Goal: Task Accomplishment & Management: Manage account settings

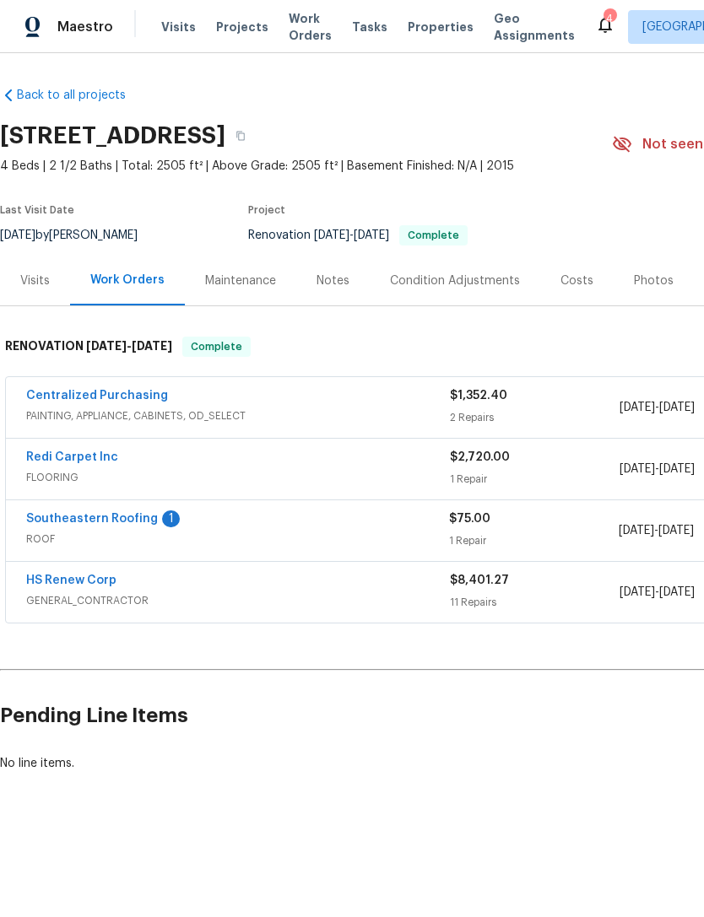
click at [58, 517] on link "Southeastern Roofing" at bounding box center [92, 519] width 132 height 12
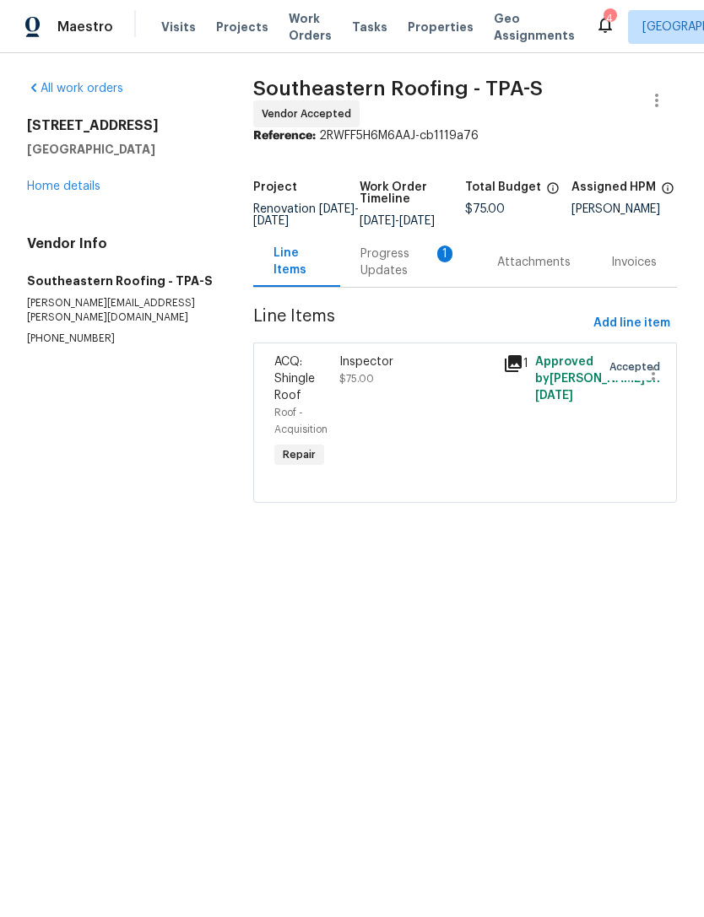
click at [400, 279] on div "Progress Updates 1" at bounding box center [408, 263] width 96 height 34
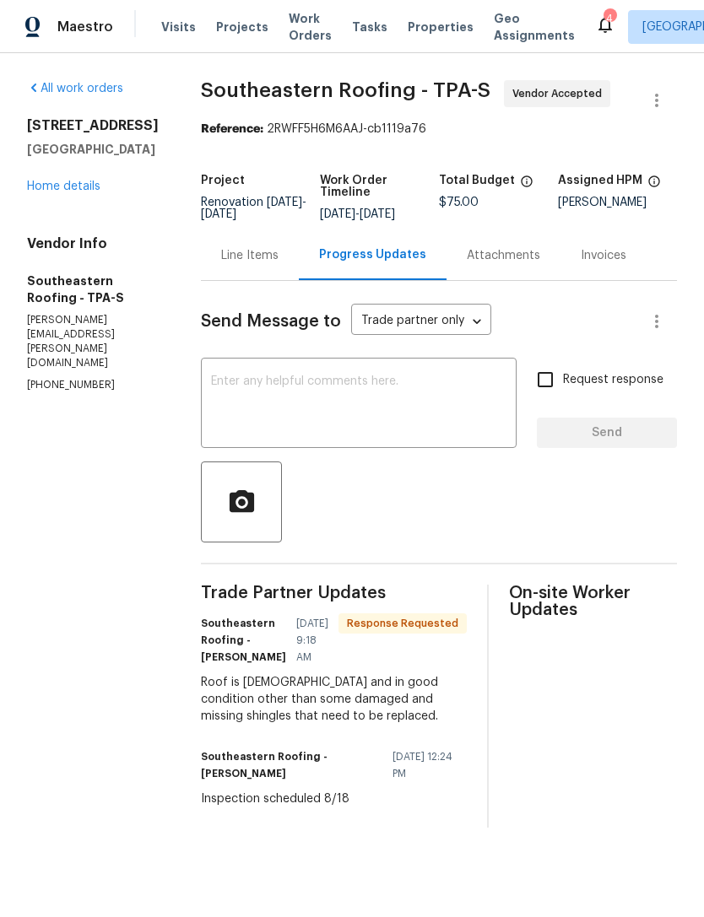
click at [453, 387] on textarea at bounding box center [358, 405] width 295 height 59
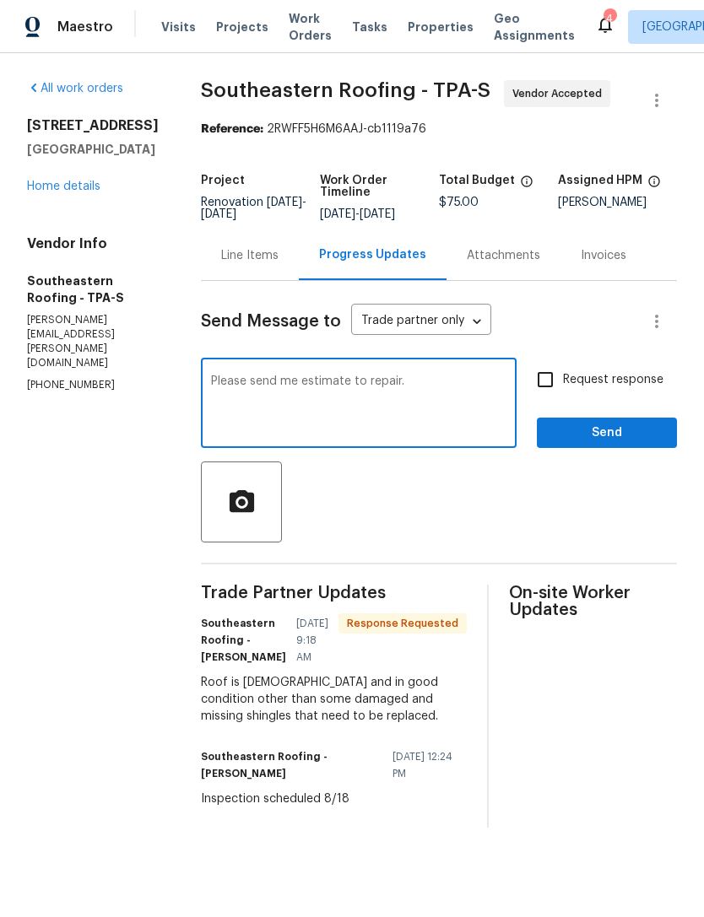
type textarea "Please send me estimate to repair."
click at [544, 374] on input "Request response" at bounding box center [545, 379] width 35 height 35
checkbox input "true"
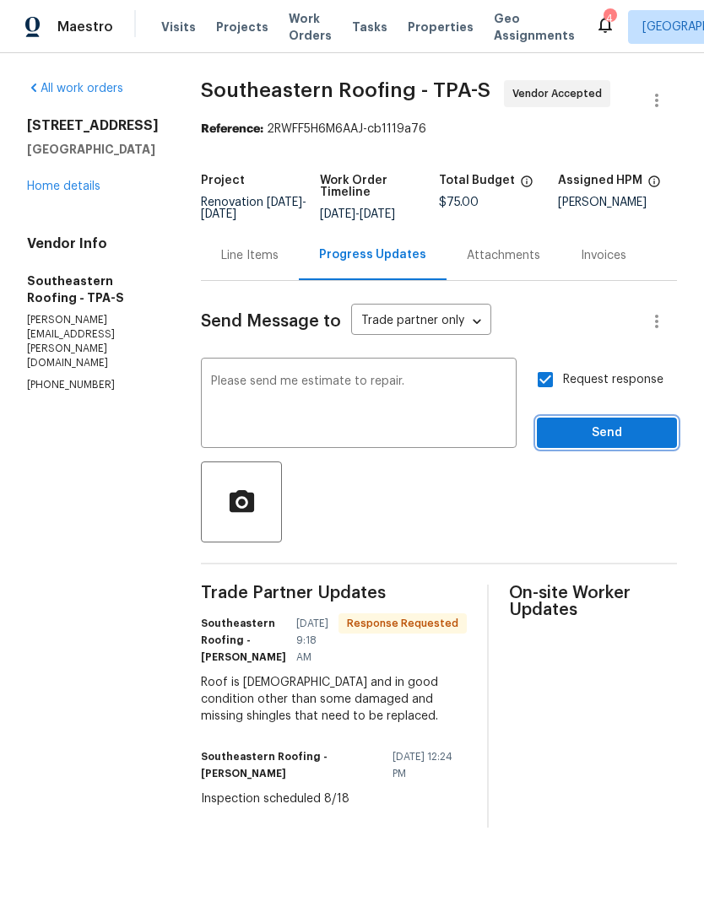
click at [588, 441] on span "Send" at bounding box center [606, 433] width 113 height 21
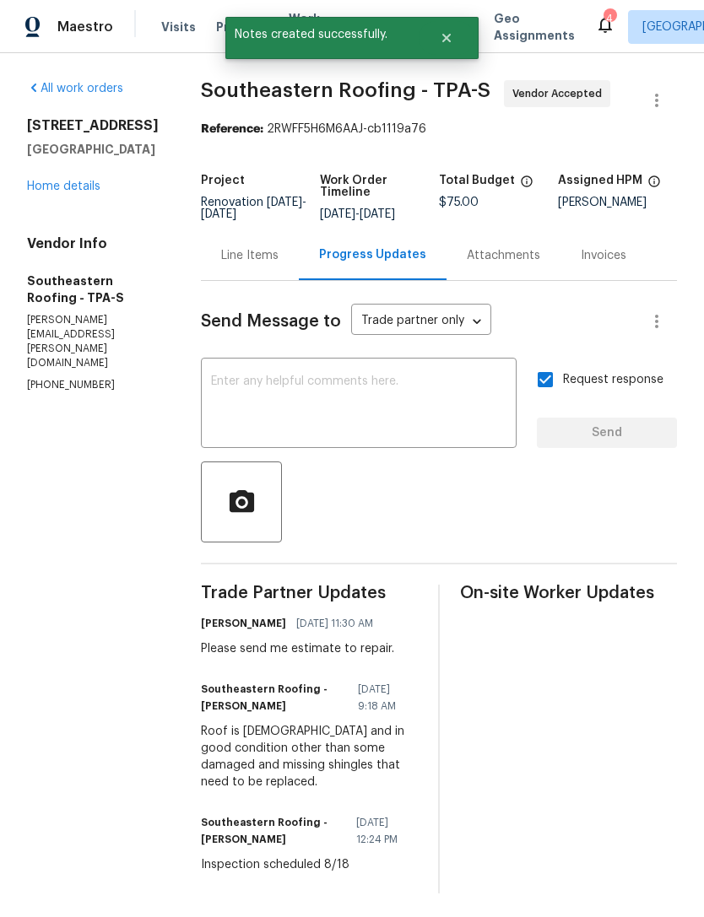
click at [39, 192] on link "Home details" at bounding box center [63, 187] width 73 height 12
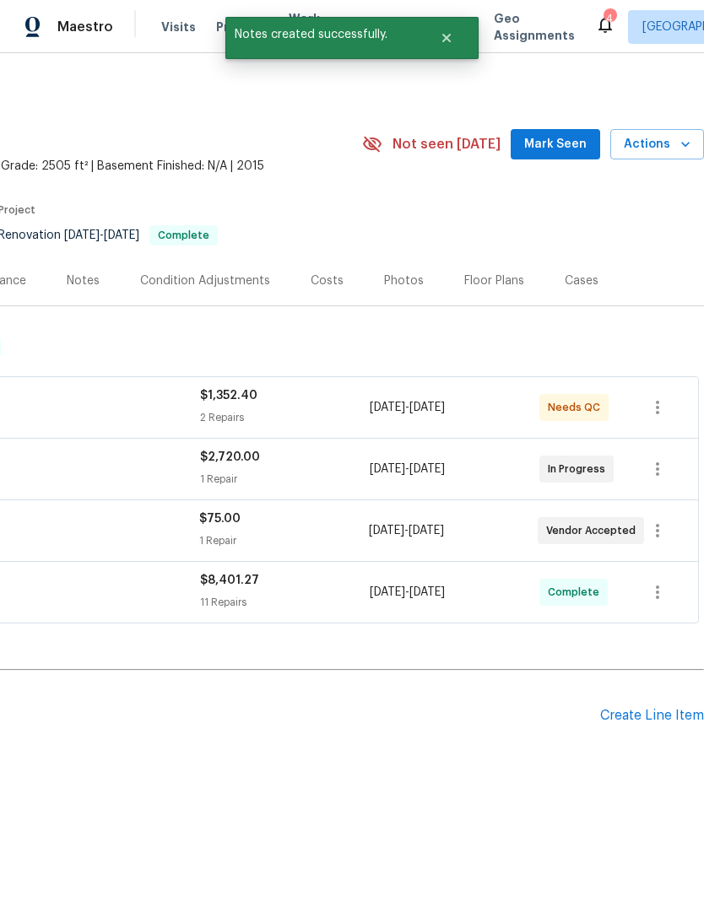
scroll to position [0, 250]
click at [400, 280] on div "Photos" at bounding box center [404, 281] width 40 height 17
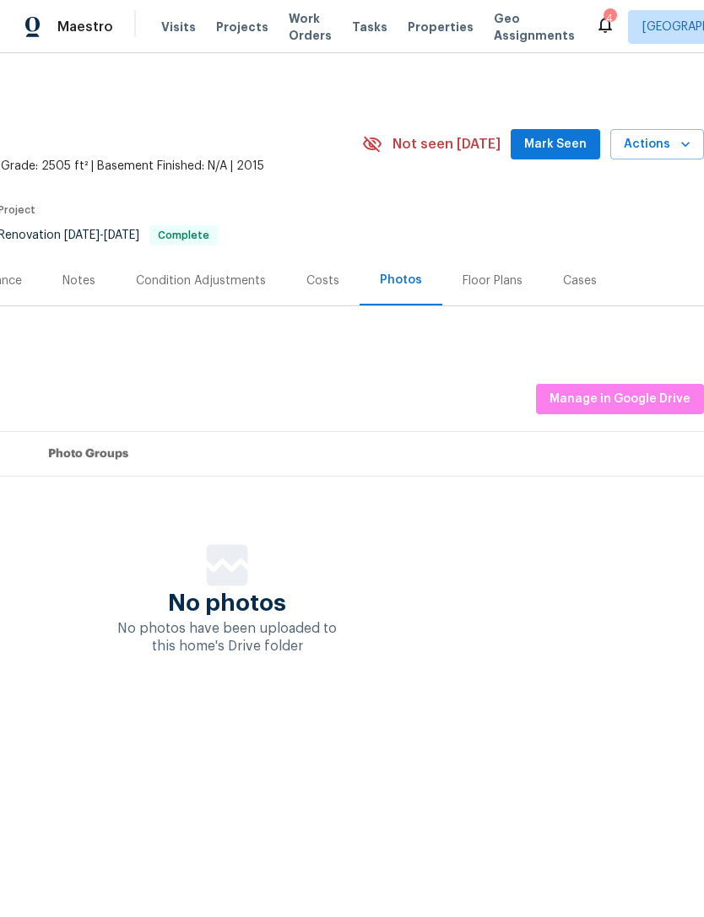
click at [556, 146] on span "Mark Seen" at bounding box center [555, 144] width 62 height 21
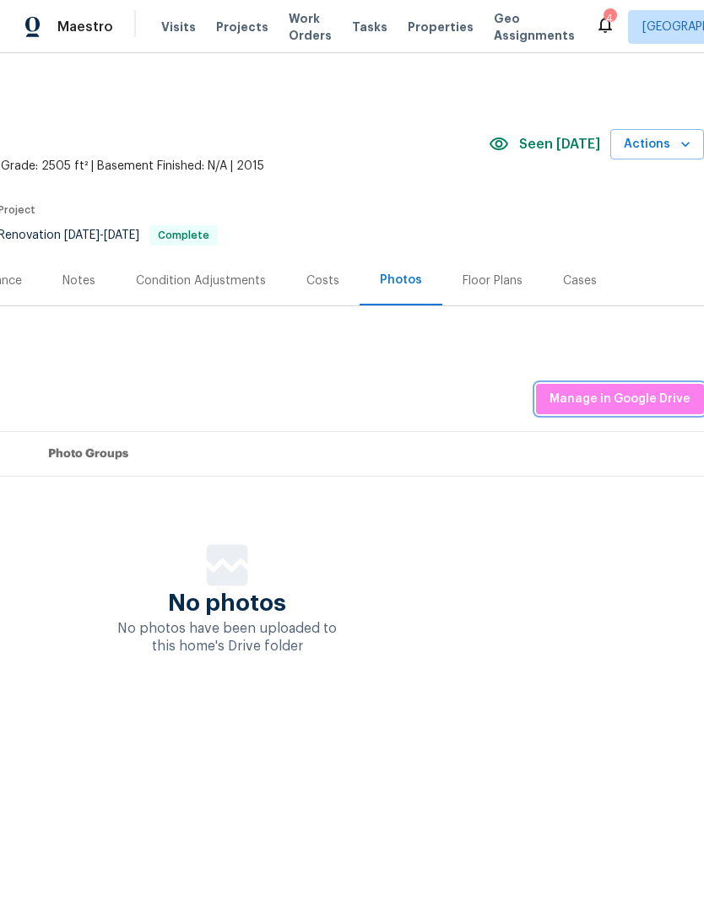
click at [636, 394] on span "Manage in Google Drive" at bounding box center [619, 399] width 141 height 21
click at [71, 284] on div "Notes" at bounding box center [78, 281] width 33 height 17
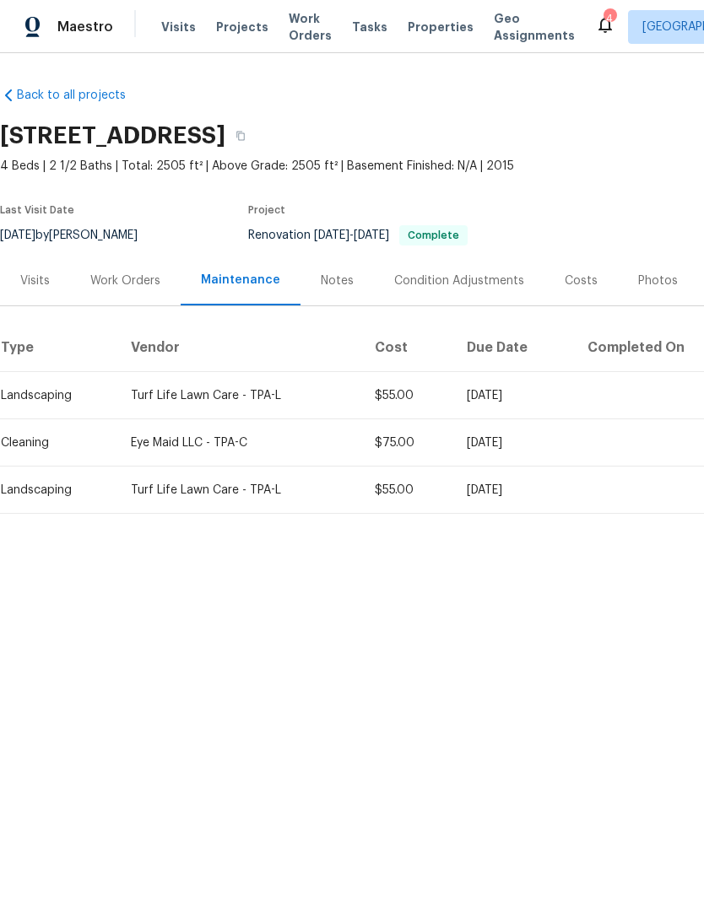
click at [119, 279] on div "Work Orders" at bounding box center [125, 281] width 70 height 17
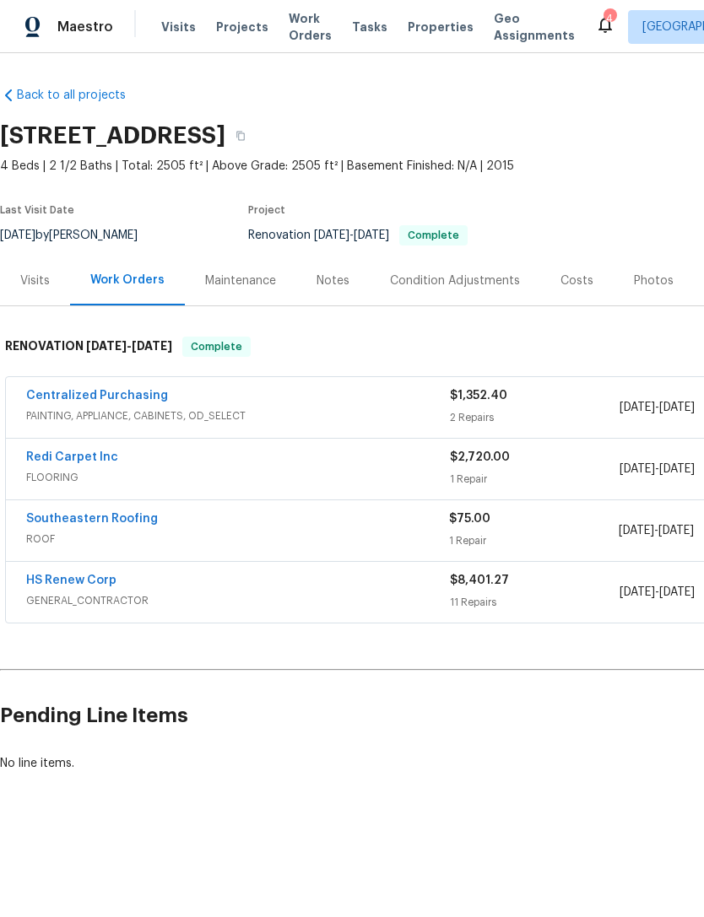
click at [42, 516] on link "Southeastern Roofing" at bounding box center [92, 519] width 132 height 12
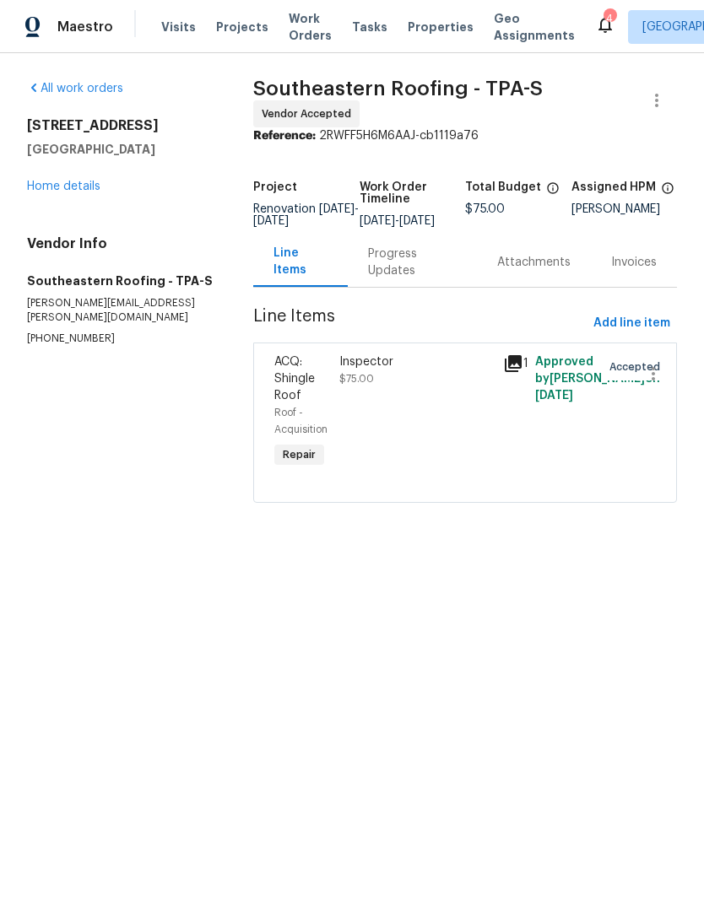
click at [400, 279] on div "Progress Updates" at bounding box center [412, 263] width 89 height 34
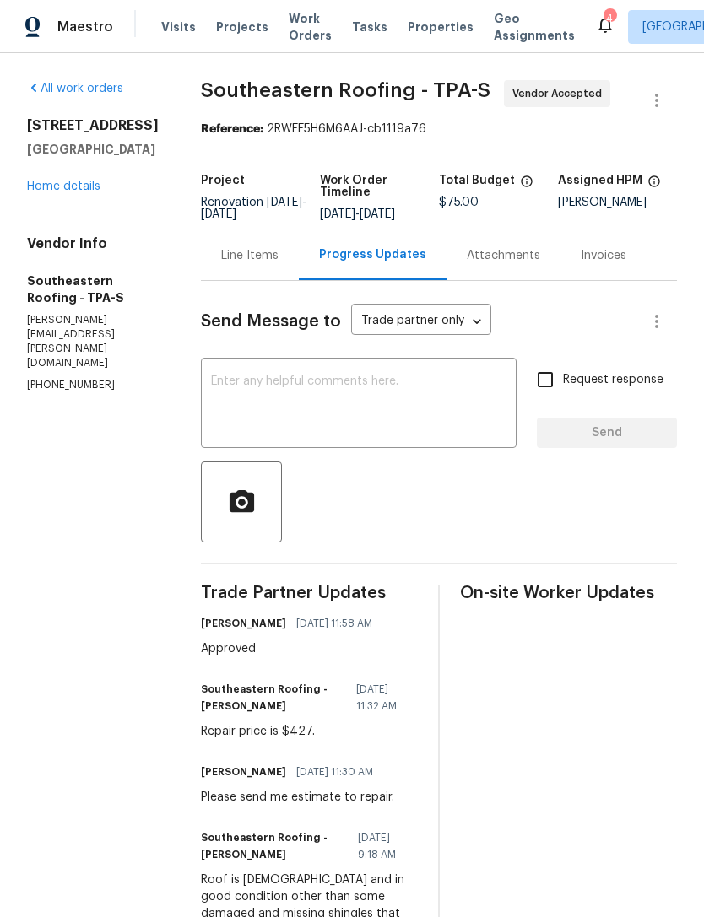
click at [271, 258] on div "Line Items" at bounding box center [249, 255] width 57 height 17
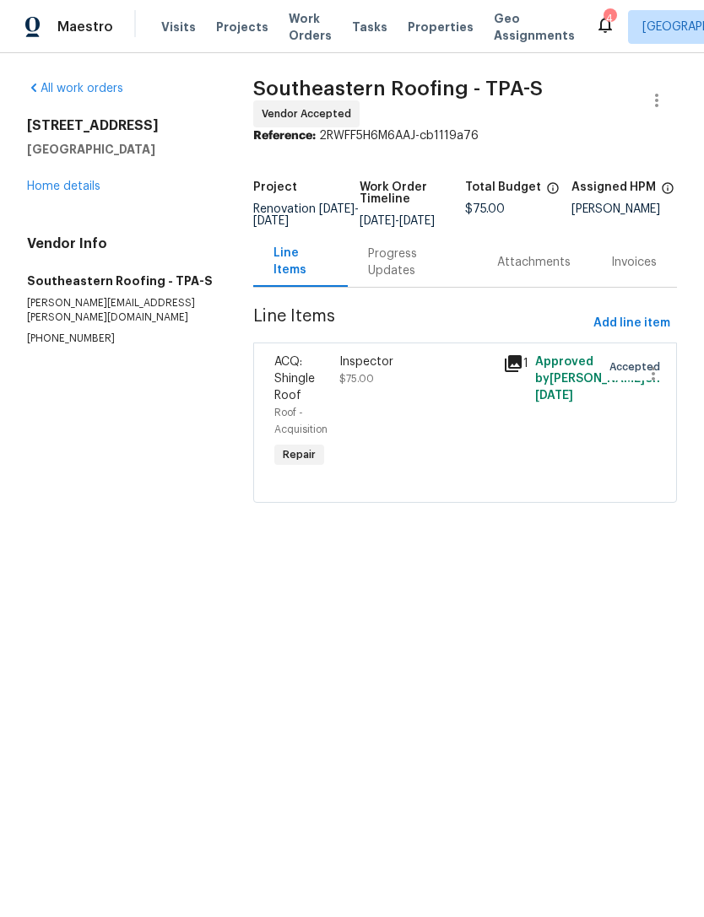
click at [408, 412] on div "Inspector $75.00" at bounding box center [415, 413] width 163 height 128
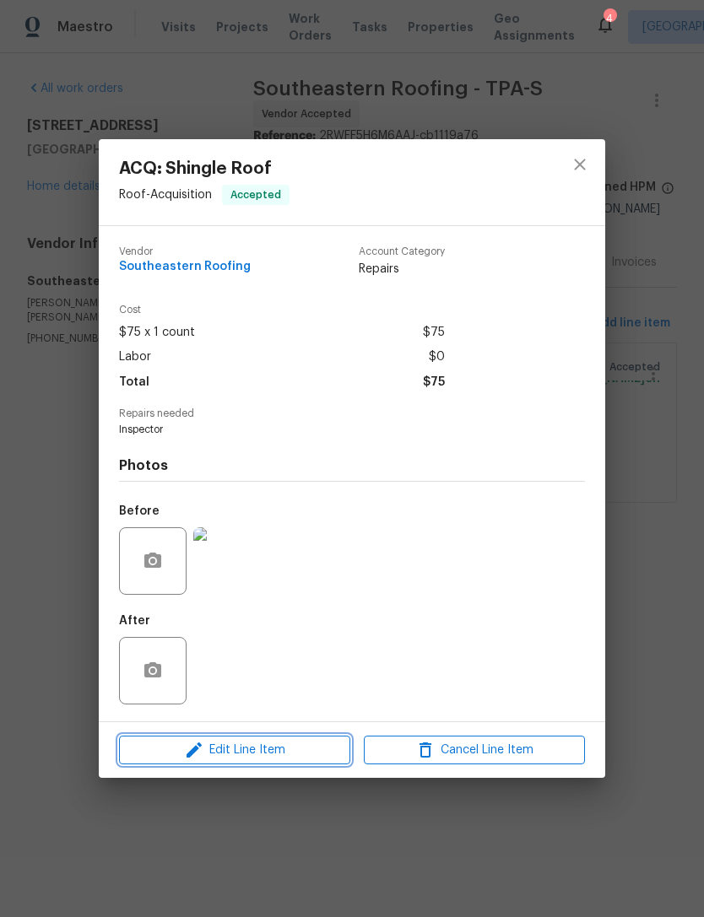
click at [335, 757] on span "Edit Line Item" at bounding box center [234, 750] width 221 height 21
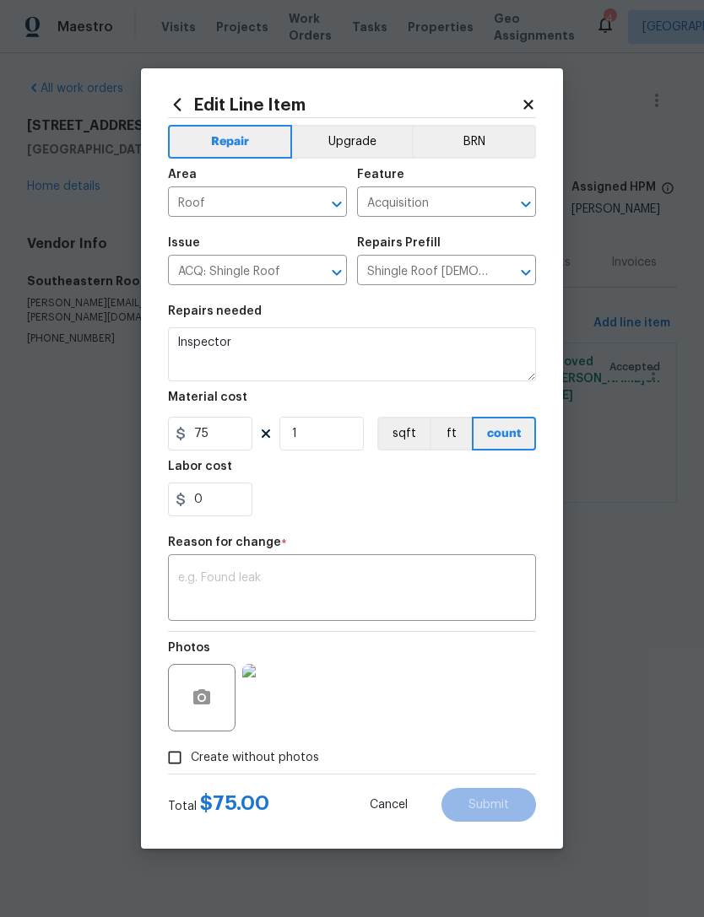
click at [310, 580] on textarea at bounding box center [352, 589] width 348 height 35
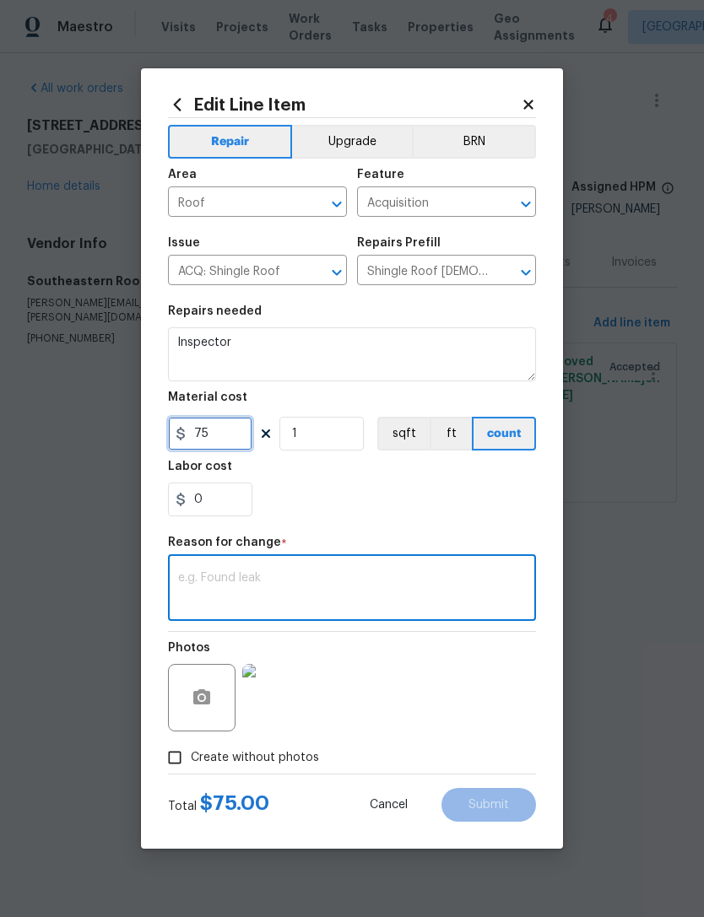
click at [222, 449] on input "75" at bounding box center [210, 434] width 84 height 34
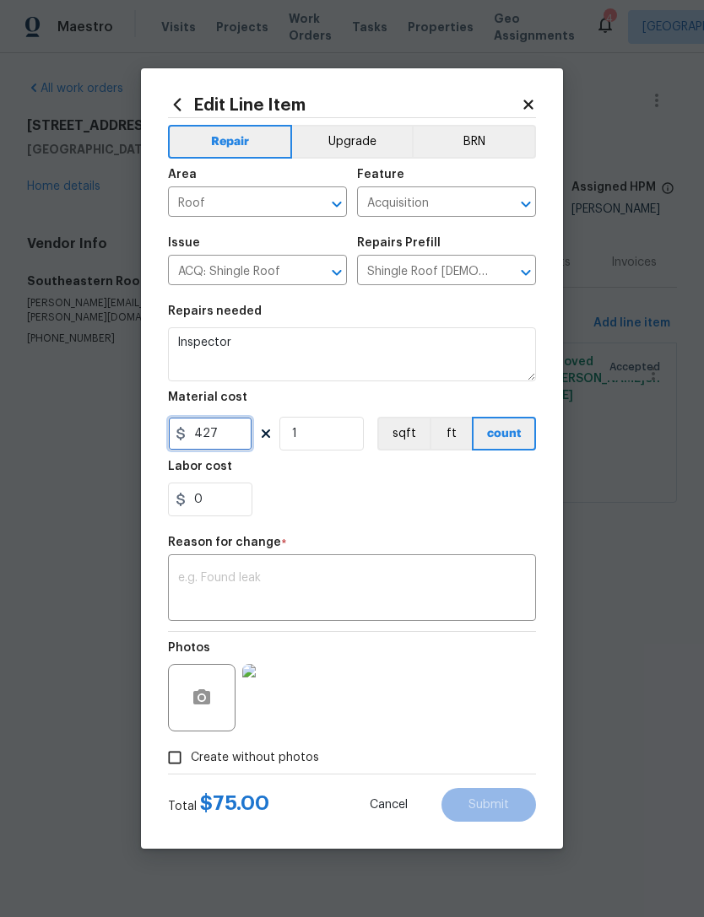
type input "427"
click at [220, 586] on textarea at bounding box center [352, 589] width 348 height 35
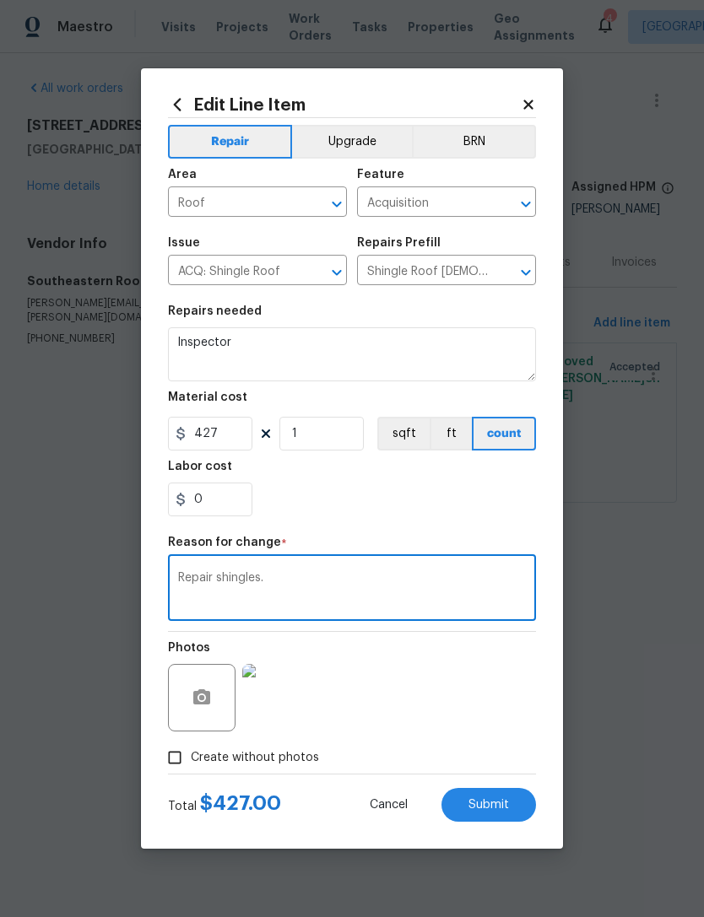
type textarea "Repair shingles."
click at [480, 807] on span "Submit" at bounding box center [488, 805] width 41 height 13
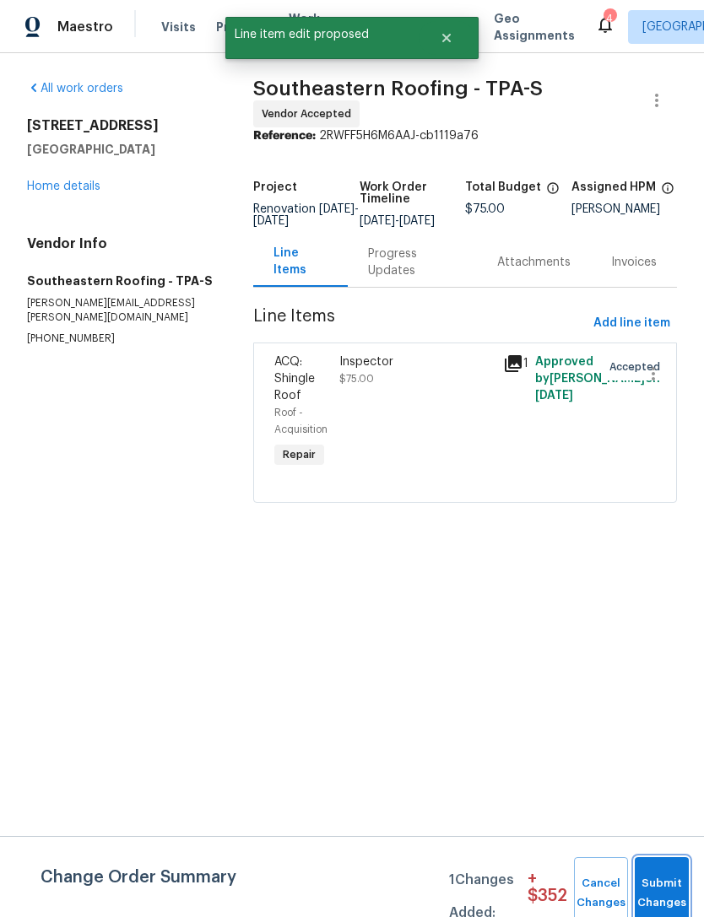
click at [665, 879] on button "Submit Changes" at bounding box center [662, 894] width 54 height 73
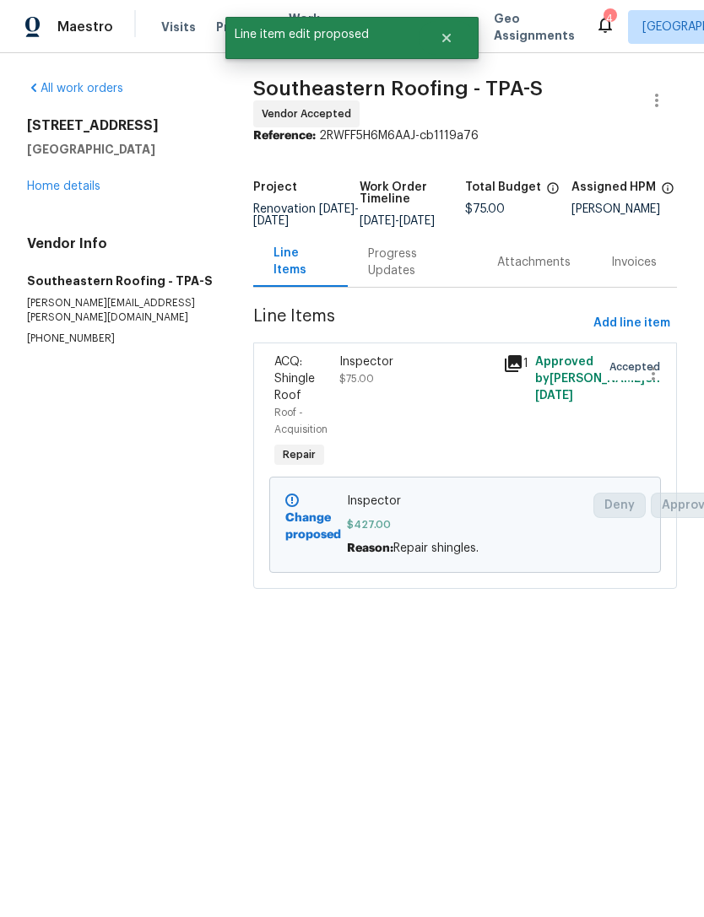
click at [43, 181] on link "Home details" at bounding box center [63, 187] width 73 height 12
